Goal: Task Accomplishment & Management: Manage account settings

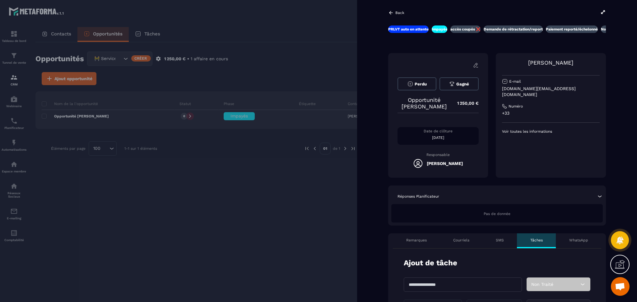
click at [229, 185] on div at bounding box center [318, 151] width 637 height 302
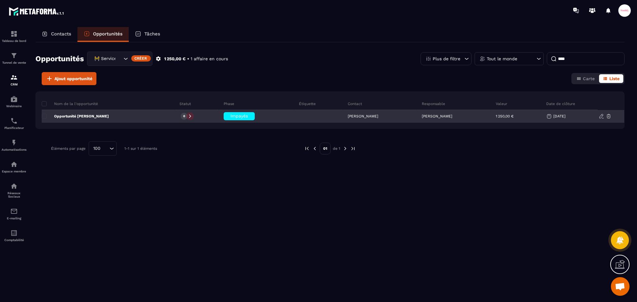
click at [425, 116] on p "[PERSON_NAME]" at bounding box center [437, 116] width 30 height 4
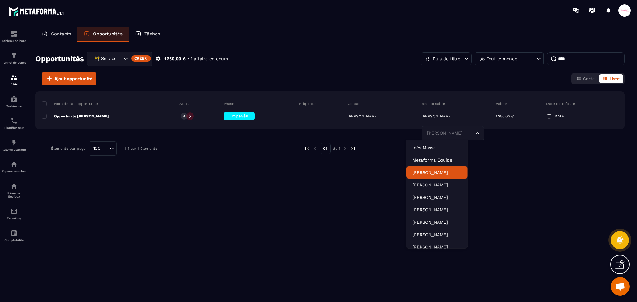
drag, startPoint x: 428, startPoint y: 174, endPoint x: 430, endPoint y: 155, distance: 18.4
click at [428, 174] on p "[PERSON_NAME]" at bounding box center [436, 172] width 49 height 6
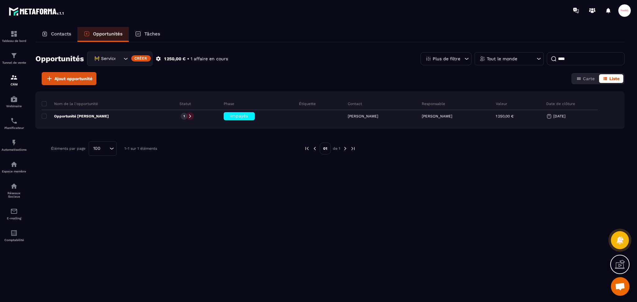
click at [123, 58] on icon "Search for option" at bounding box center [126, 59] width 6 height 6
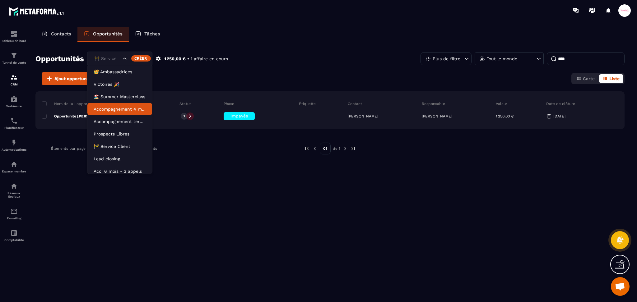
click at [114, 110] on p "Accompagnement 4 mois" at bounding box center [120, 109] width 52 height 6
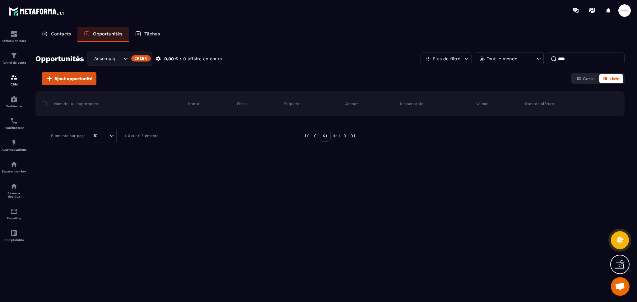
drag, startPoint x: 122, startPoint y: 54, endPoint x: 131, endPoint y: 60, distance: 10.9
click at [122, 54] on div "Accompagnement 4 mois" at bounding box center [119, 59] width 65 height 14
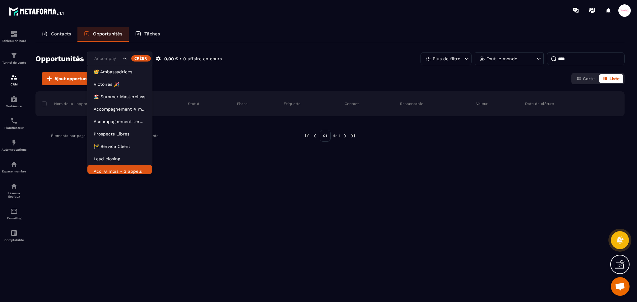
scroll to position [3, 0]
click at [108, 168] on p "Acc. 6 mois - 3 appels" at bounding box center [120, 168] width 52 height 6
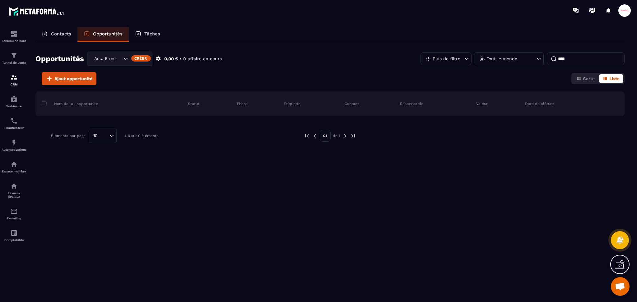
click at [575, 55] on input "****" at bounding box center [586, 58] width 78 height 13
type input "*"
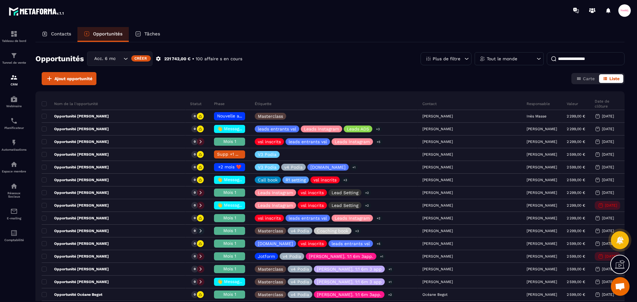
click at [464, 59] on icon at bounding box center [466, 59] width 6 height 6
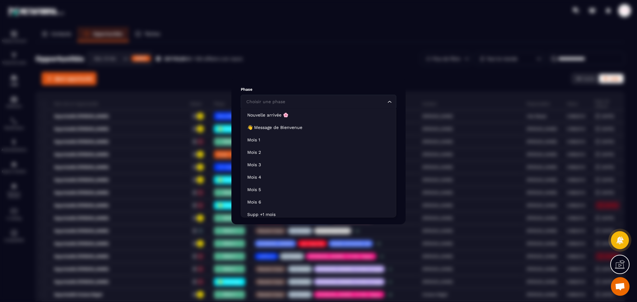
click at [282, 100] on div "Choisir une phase" at bounding box center [315, 102] width 142 height 7
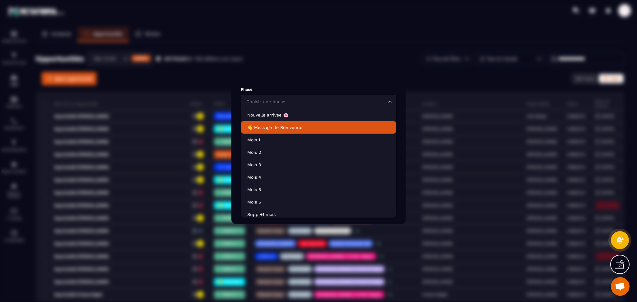
click at [265, 128] on p "👋 Message de Bienvenue" at bounding box center [318, 127] width 142 height 6
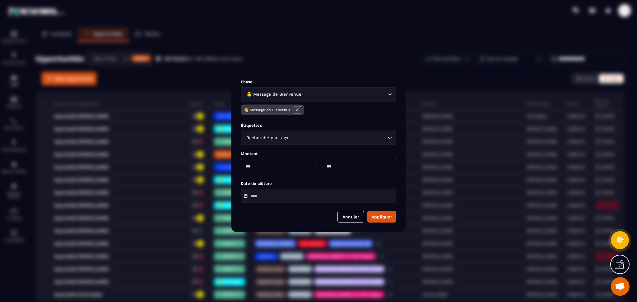
click at [304, 96] on input "Search for option" at bounding box center [344, 94] width 83 height 7
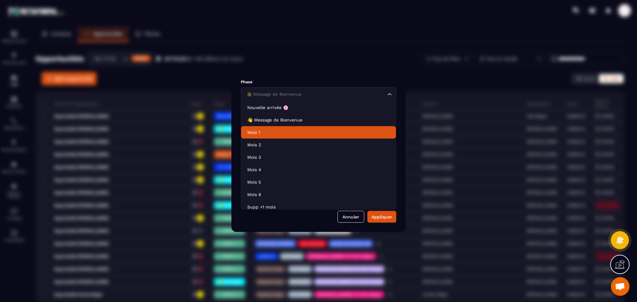
click at [255, 136] on li "Mois 1" at bounding box center [318, 132] width 155 height 12
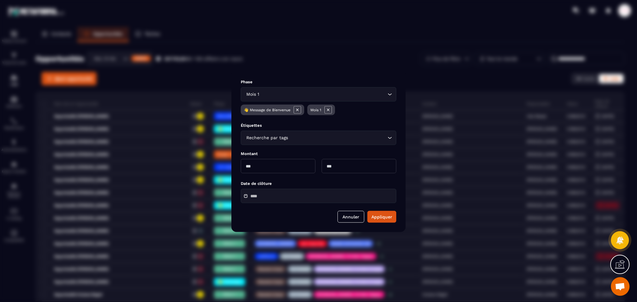
click at [315, 94] on input "Search for option" at bounding box center [323, 94] width 126 height 7
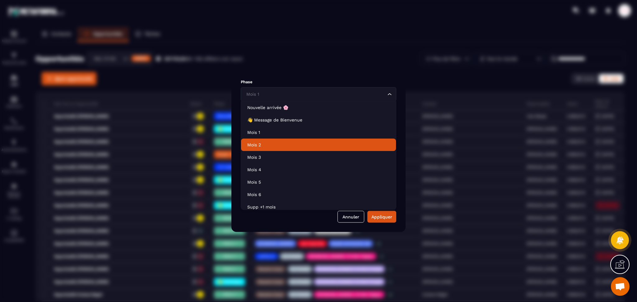
click at [262, 142] on p "Mois 2" at bounding box center [318, 145] width 142 height 6
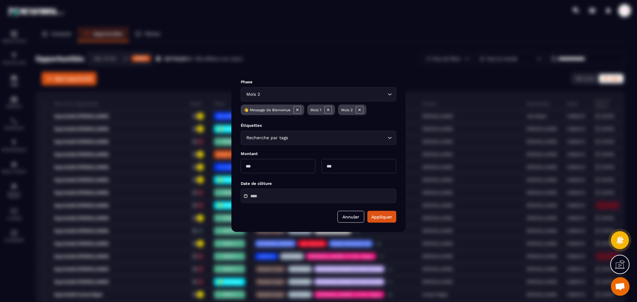
drag, startPoint x: 380, startPoint y: 215, endPoint x: 276, endPoint y: 132, distance: 133.0
click at [381, 215] on button "Appliquer" at bounding box center [381, 217] width 29 height 12
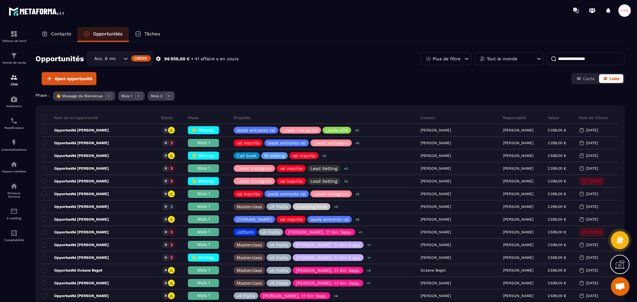
click at [463, 59] on icon at bounding box center [466, 59] width 6 height 6
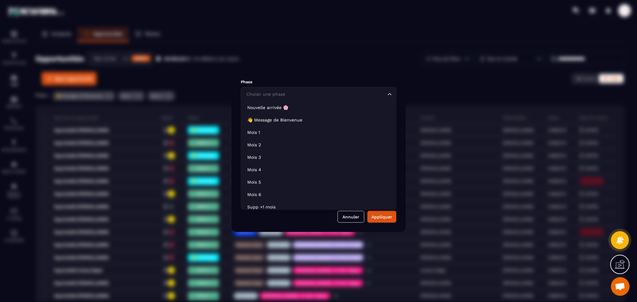
click at [288, 89] on div "Choisir une phase Loading..." at bounding box center [318, 94] width 155 height 14
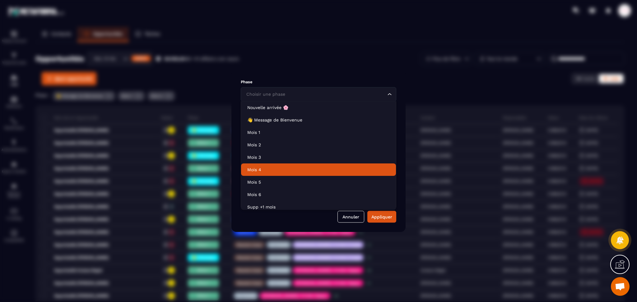
click at [254, 167] on p "Mois 4" at bounding box center [318, 170] width 142 height 6
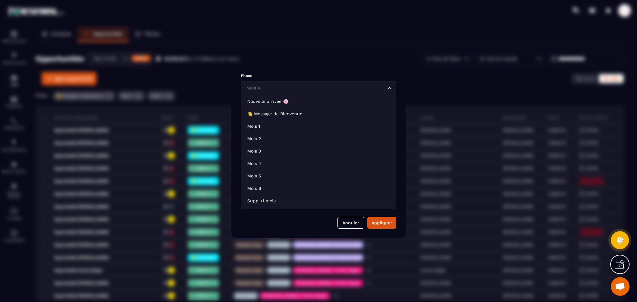
click at [376, 92] on div "Mois 4 Loading..." at bounding box center [318, 88] width 155 height 14
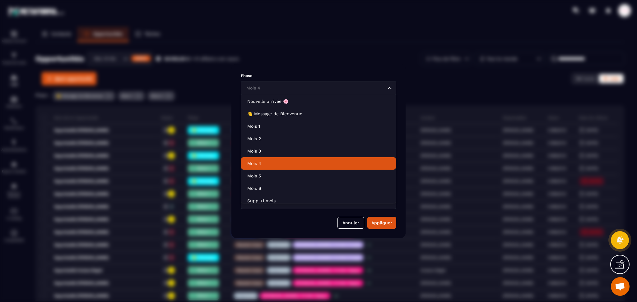
click at [255, 163] on p "Mois 4" at bounding box center [318, 163] width 142 height 6
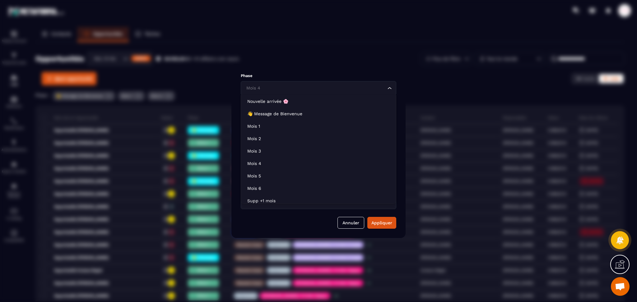
click at [357, 85] on input "Search for option" at bounding box center [315, 88] width 141 height 7
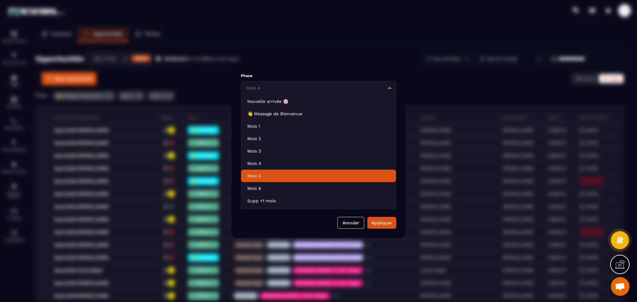
click at [270, 174] on p "Mois 5" at bounding box center [318, 176] width 142 height 6
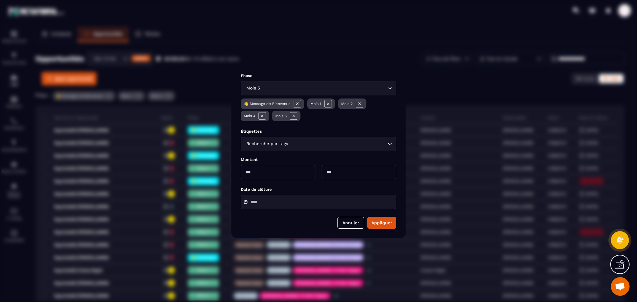
click at [359, 90] on input "Search for option" at bounding box center [323, 88] width 125 height 7
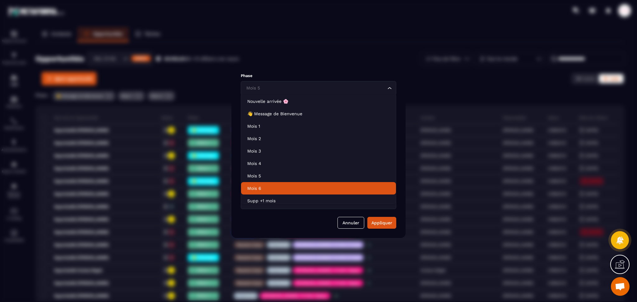
click at [276, 187] on p "Mois 6" at bounding box center [318, 188] width 142 height 6
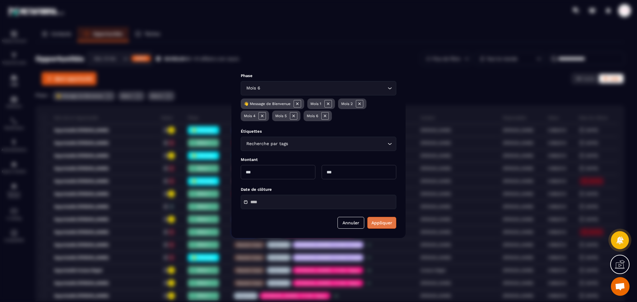
click at [380, 223] on button "Appliquer" at bounding box center [381, 223] width 29 height 12
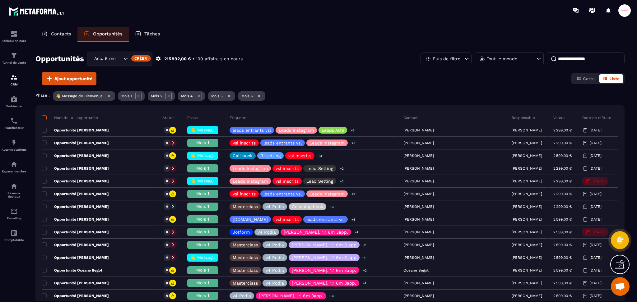
click at [45, 117] on span at bounding box center [44, 117] width 5 height 5
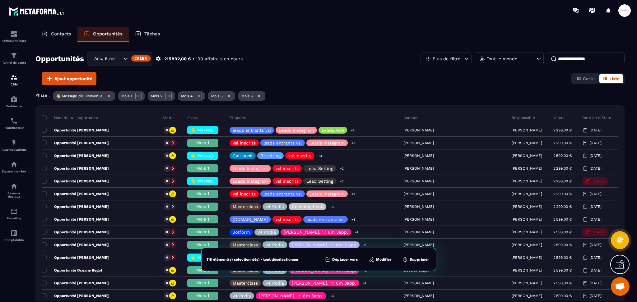
click at [386, 261] on button "Modifier" at bounding box center [380, 260] width 26 height 6
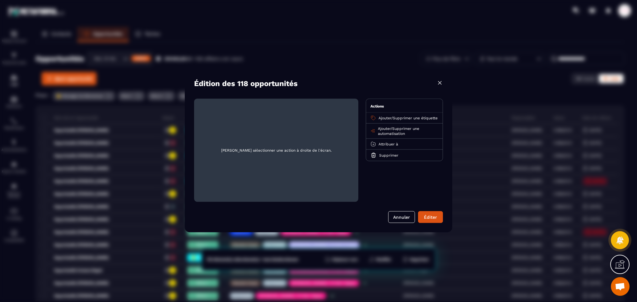
click at [407, 124] on div "Ajouter / Supprimer une étiquette" at bounding box center [404, 118] width 76 height 11
click at [407, 121] on p "Ajouter / Supprimer une étiquette" at bounding box center [407, 118] width 59 height 5
click at [378, 117] on span "Ajouter" at bounding box center [384, 118] width 13 height 4
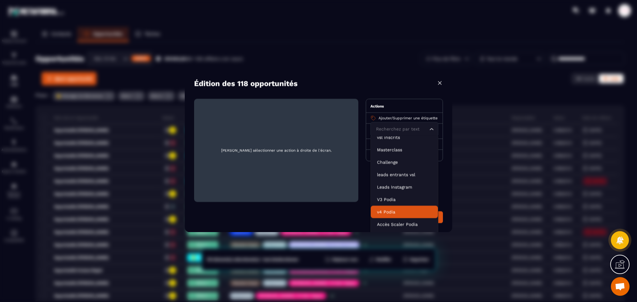
scroll to position [41, 0]
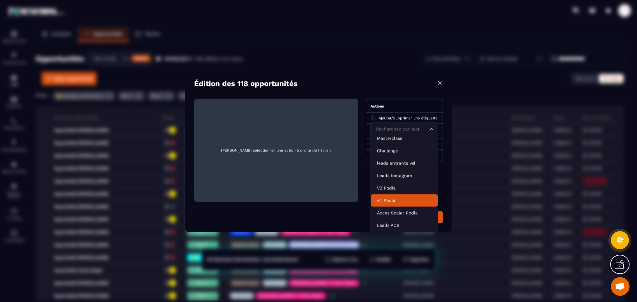
click at [395, 200] on p "v4 Podia" at bounding box center [404, 200] width 55 height 6
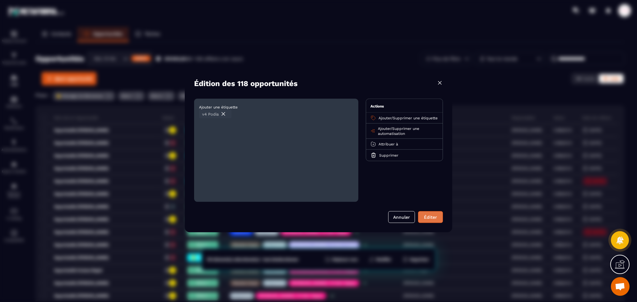
click at [431, 219] on div "Éditer" at bounding box center [430, 217] width 17 height 6
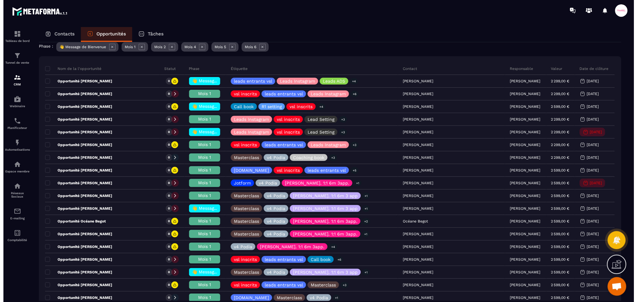
scroll to position [0, 0]
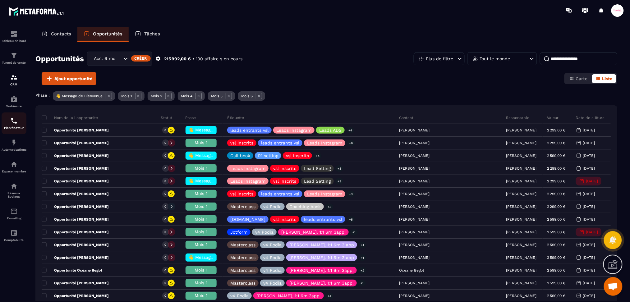
click at [14, 121] on img at bounding box center [13, 120] width 7 height 7
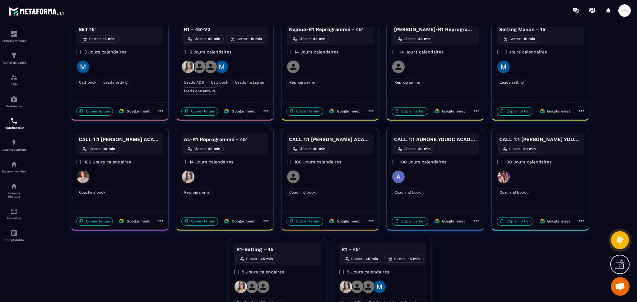
scroll to position [93, 0]
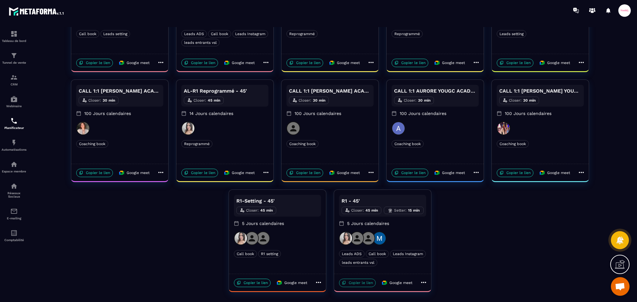
click at [359, 283] on p "Copier le lien" at bounding box center [357, 283] width 37 height 8
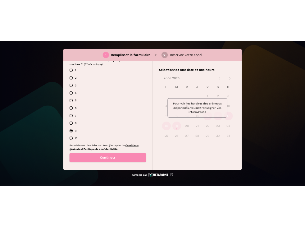
scroll to position [602, 0]
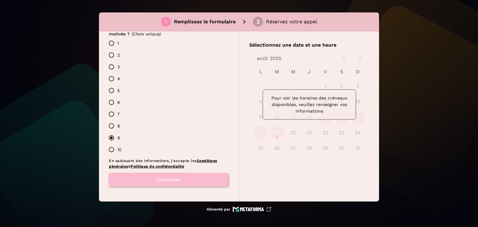
click at [150, 177] on button "Continuer" at bounding box center [169, 180] width 120 height 14
